Goal: Task Accomplishment & Management: Use online tool/utility

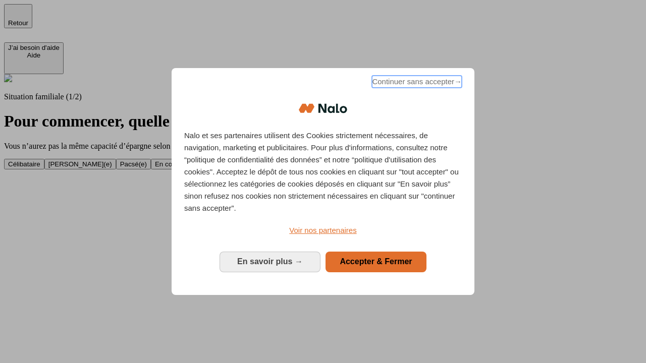
click at [416, 83] on span "Continuer sans accepter →" at bounding box center [417, 82] width 90 height 12
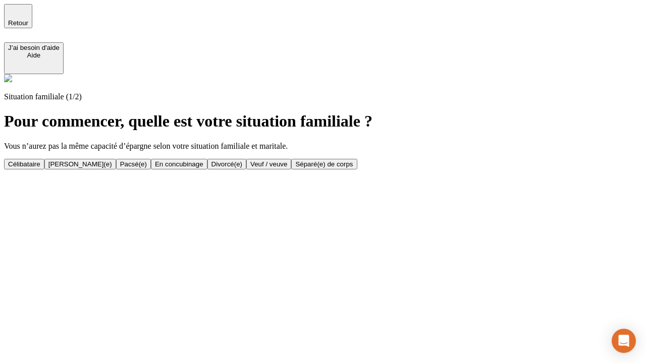
click at [40, 161] on div "Célibataire" at bounding box center [24, 165] width 32 height 8
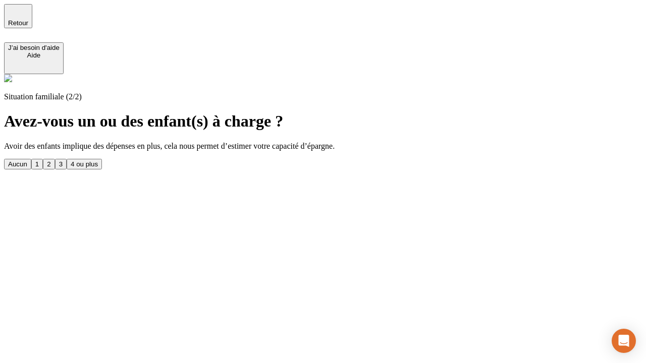
click at [27, 161] on div "Aucun" at bounding box center [17, 165] width 19 height 8
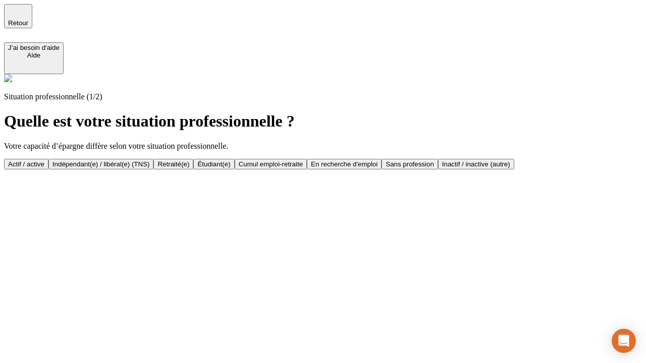
click at [44, 161] on div "Actif / active" at bounding box center [26, 165] width 36 height 8
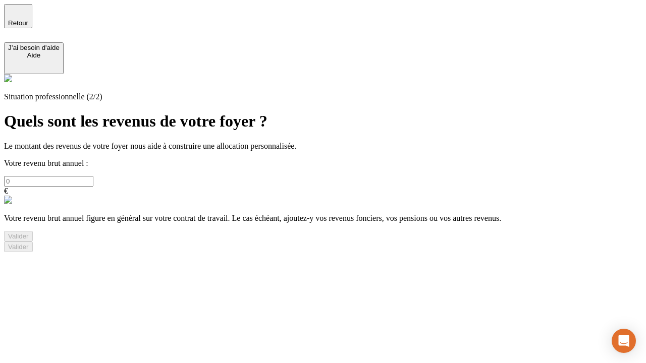
click at [93, 176] on input "text" at bounding box center [48, 181] width 89 height 11
type input "30 000"
click at [29, 240] on div "Valider" at bounding box center [18, 237] width 21 height 8
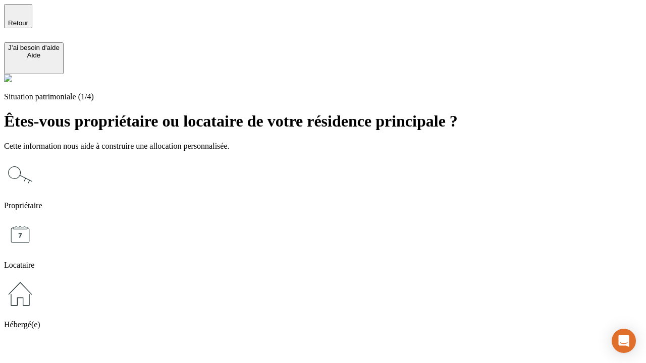
click at [36, 278] on icon at bounding box center [20, 294] width 32 height 32
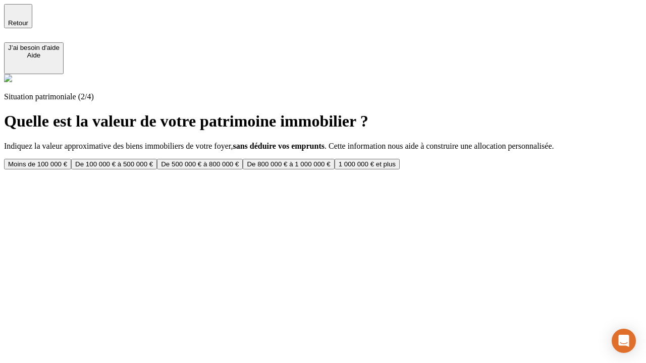
click at [67, 161] on div "Moins de 100 000 €" at bounding box center [37, 165] width 59 height 8
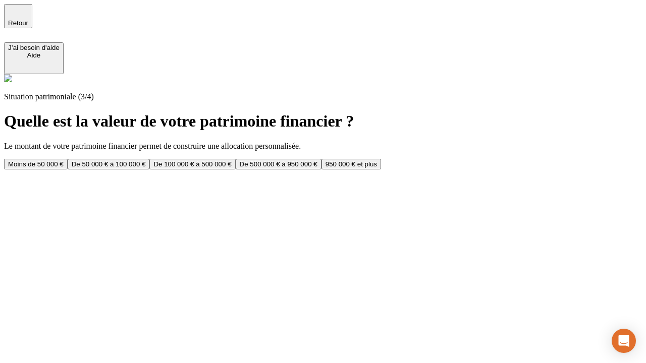
click at [64, 161] on div "Moins de 50 000 €" at bounding box center [36, 165] width 56 height 8
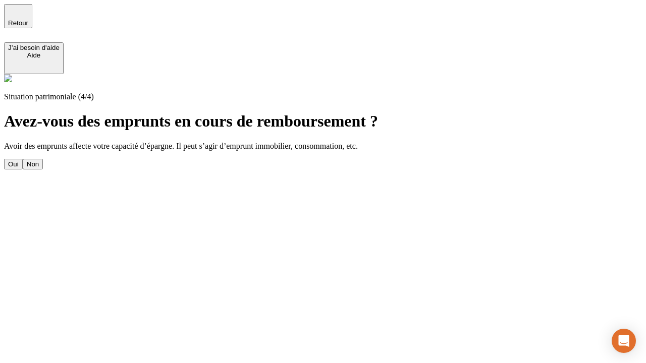
click at [39, 161] on div "Non" at bounding box center [33, 165] width 12 height 8
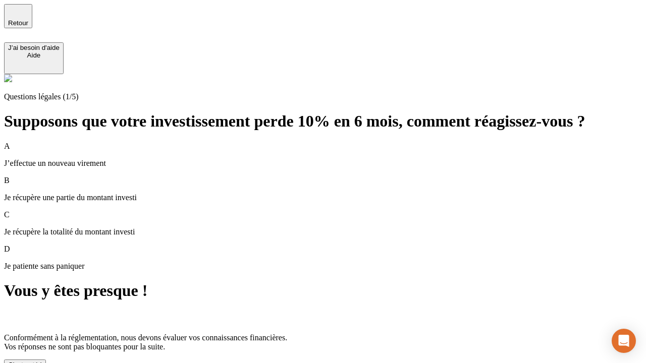
click at [42, 361] on div "C'est noté !" at bounding box center [25, 365] width 34 height 8
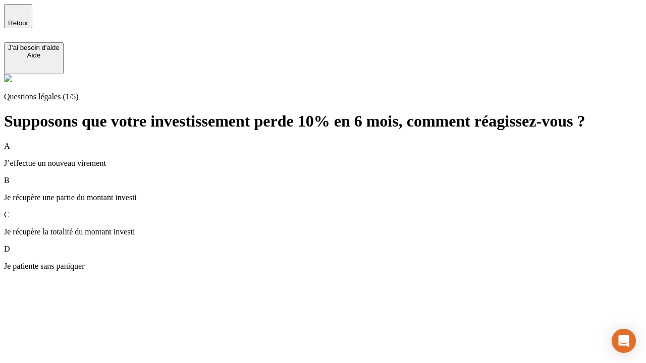
click at [335, 142] on div "A J’effectue un nouveau virement" at bounding box center [323, 155] width 638 height 26
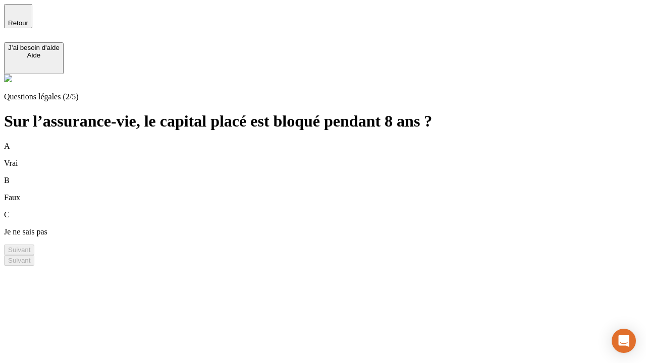
click at [335, 176] on div "B Faux" at bounding box center [323, 189] width 638 height 26
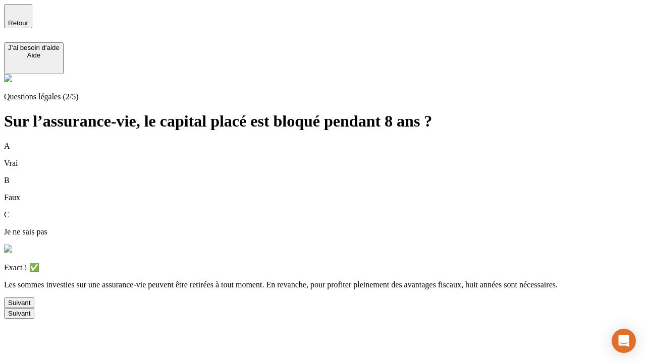
click at [30, 307] on div "Suivant" at bounding box center [19, 303] width 22 height 8
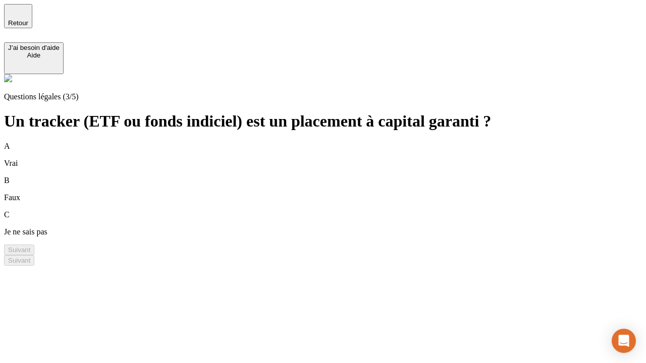
click at [335, 176] on div "B Faux" at bounding box center [323, 189] width 638 height 26
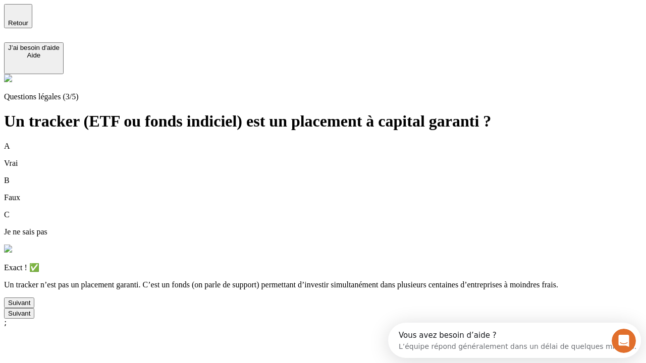
click at [30, 307] on div "Suivant" at bounding box center [19, 303] width 22 height 8
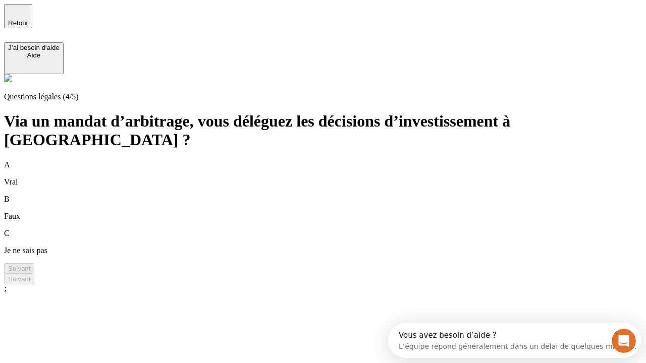
click at [335, 161] on div "A Vrai" at bounding box center [323, 174] width 638 height 26
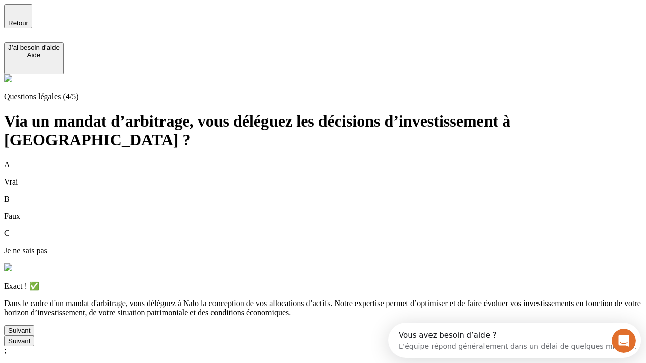
click at [30, 335] on div "Suivant" at bounding box center [19, 331] width 22 height 8
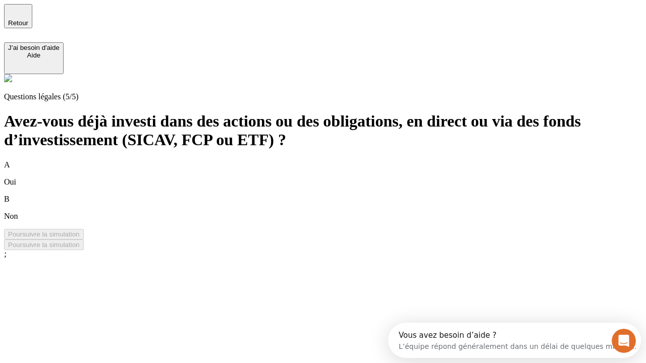
click at [335, 195] on div "B Non" at bounding box center [323, 208] width 638 height 26
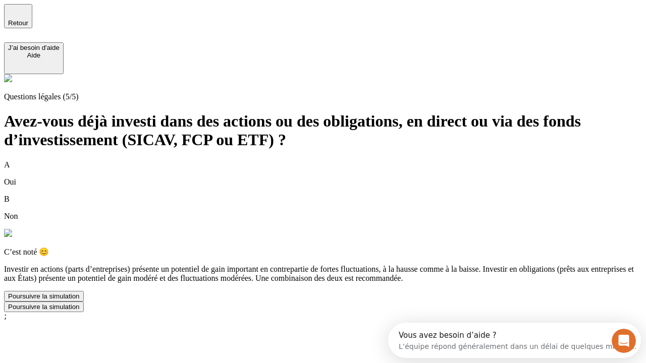
click at [80, 300] on div "Poursuivre la simulation" at bounding box center [44, 297] width 72 height 8
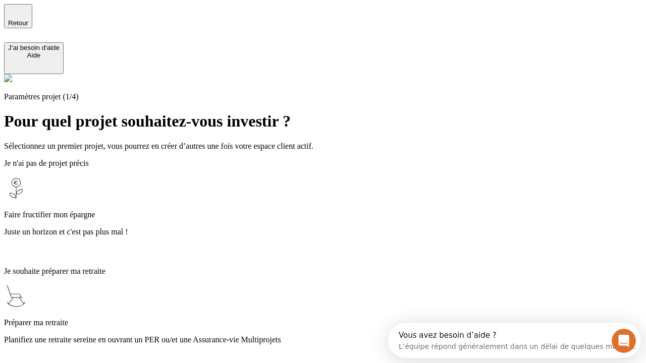
click at [335, 336] on p "Planifiez une retraite sereine en ouvrant un PER ou/et une Assurance-vie Multip…" at bounding box center [323, 340] width 638 height 9
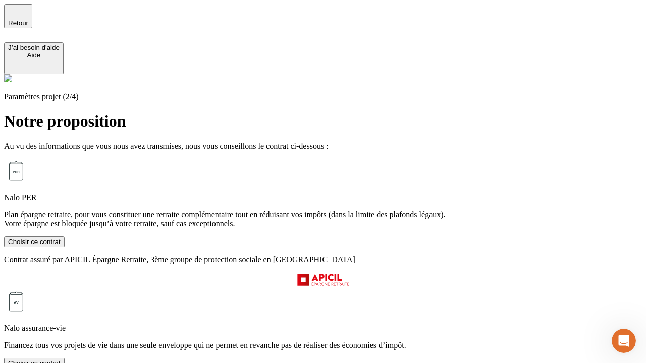
click at [61, 360] on div "Choisir ce contrat" at bounding box center [34, 364] width 52 height 8
